Goal: Browse casually

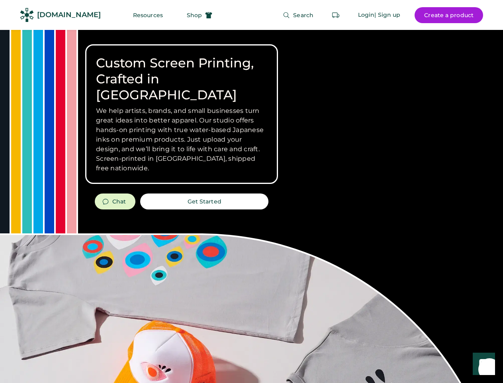
click at [251, 191] on div "Custom Screen Printing, Crafted in [GEOGRAPHIC_DATA] We help artists, brands, a…" at bounding box center [251, 283] width 503 height 506
click at [251, 206] on div "Custom Screen Printing, Crafted in [GEOGRAPHIC_DATA] We help artists, brands, a…" at bounding box center [251, 283] width 503 height 506
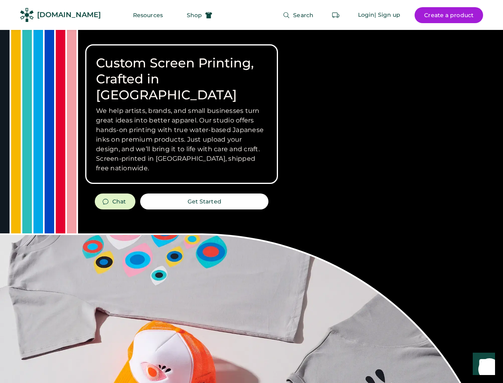
click at [251, 206] on div "Custom Screen Printing, Crafted in [GEOGRAPHIC_DATA] We help artists, brands, a…" at bounding box center [251, 283] width 503 height 506
click at [182, 114] on h3 "We help artists, brands, and small businesses turn great ideas into better appa…" at bounding box center [181, 139] width 171 height 67
click at [182, 106] on h3 "We help artists, brands, and small businesses turn great ideas into better appa…" at bounding box center [181, 139] width 171 height 67
click at [182, 71] on h1 "Custom Screen Printing, Crafted in [GEOGRAPHIC_DATA]" at bounding box center [181, 79] width 171 height 48
